Goal: Navigation & Orientation: Understand site structure

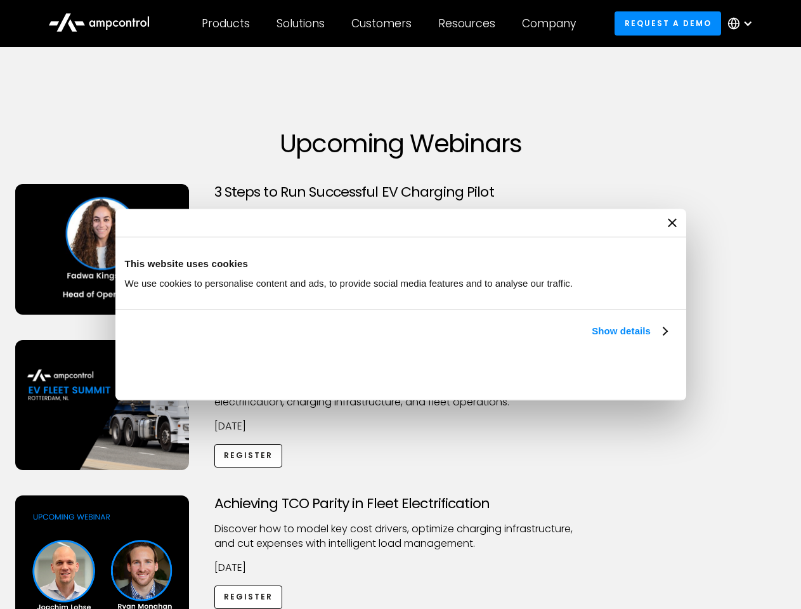
click at [591, 339] on link "Show details" at bounding box center [628, 330] width 75 height 15
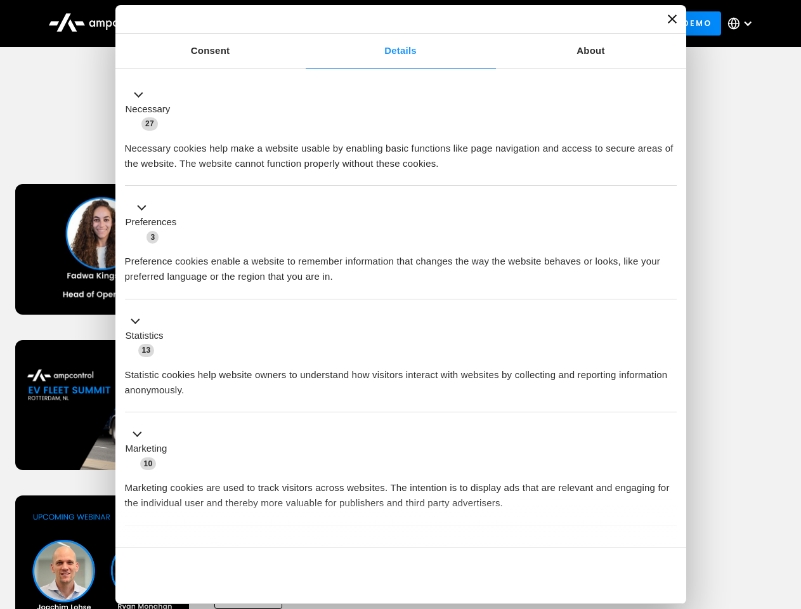
click at [668, 171] on div "Necessary cookies help make a website usable by enabling basic functions like p…" at bounding box center [401, 151] width 552 height 40
click at [676, 171] on div "Necessary cookies help make a website usable by enabling basic functions like p…" at bounding box center [401, 151] width 552 height 40
click at [390, 23] on div "Customers" at bounding box center [381, 23] width 60 height 14
click at [225, 23] on div "Products" at bounding box center [226, 23] width 48 height 14
click at [301, 23] on div "Solutions" at bounding box center [300, 23] width 48 height 14
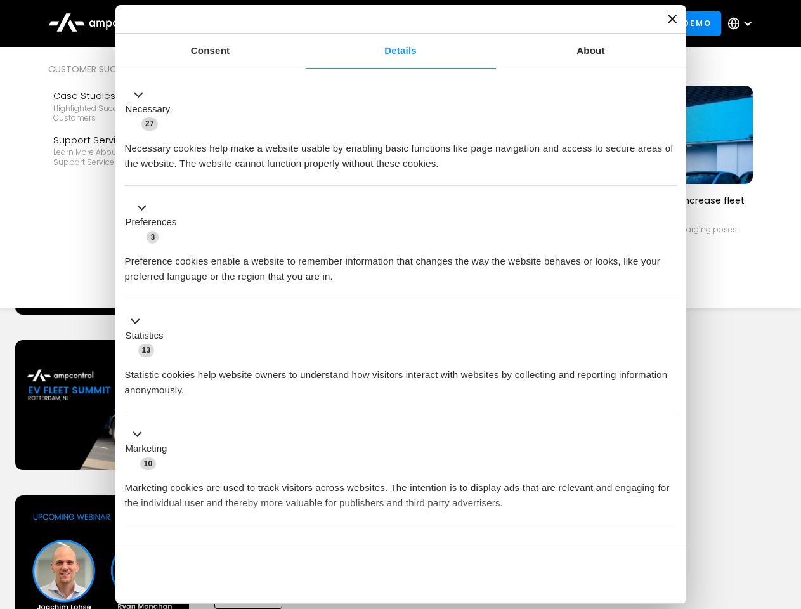
click at [384, 23] on div "Customers" at bounding box center [381, 23] width 60 height 14
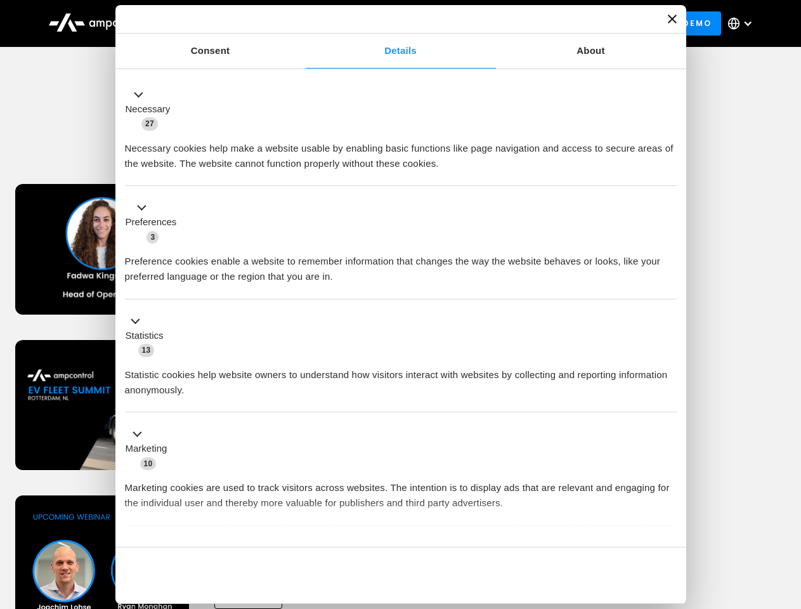
click at [469, 23] on div "Resources" at bounding box center [466, 23] width 57 height 14
click at [553, 23] on div "Company" at bounding box center [549, 23] width 54 height 14
click at [743, 23] on div at bounding box center [747, 23] width 10 height 10
